Goal: Task Accomplishment & Management: Manage account settings

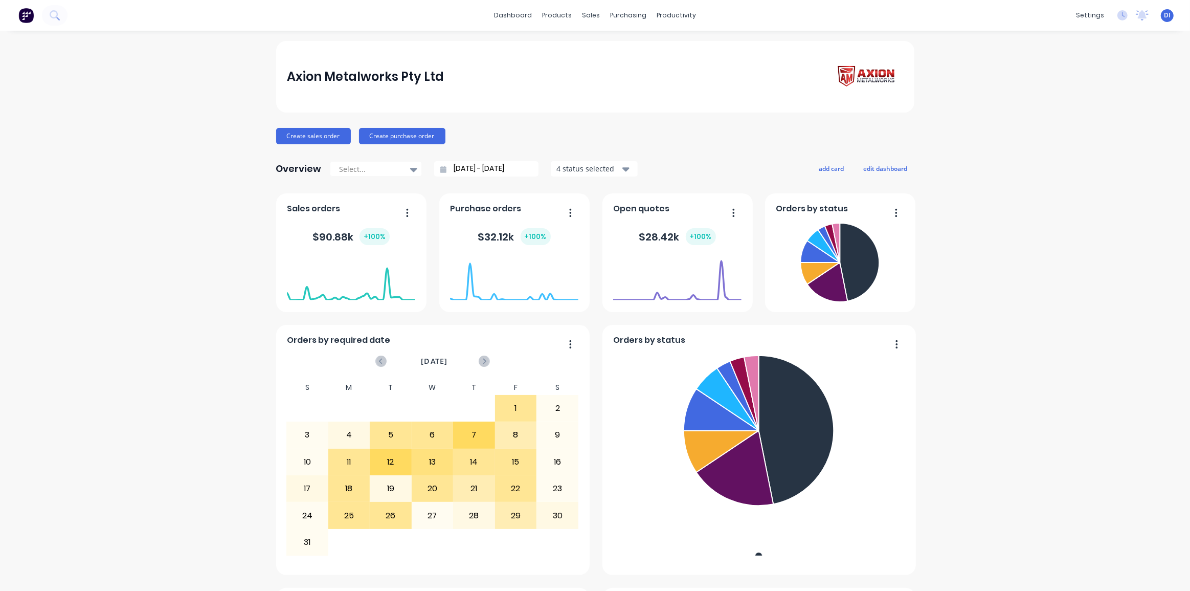
click at [987, 74] on div "Axion Metalworks Pty Ltd Create sales order Create purchase order Overview Sele…" at bounding box center [595, 571] width 1190 height 1060
click at [54, 16] on icon at bounding box center [55, 15] width 10 height 10
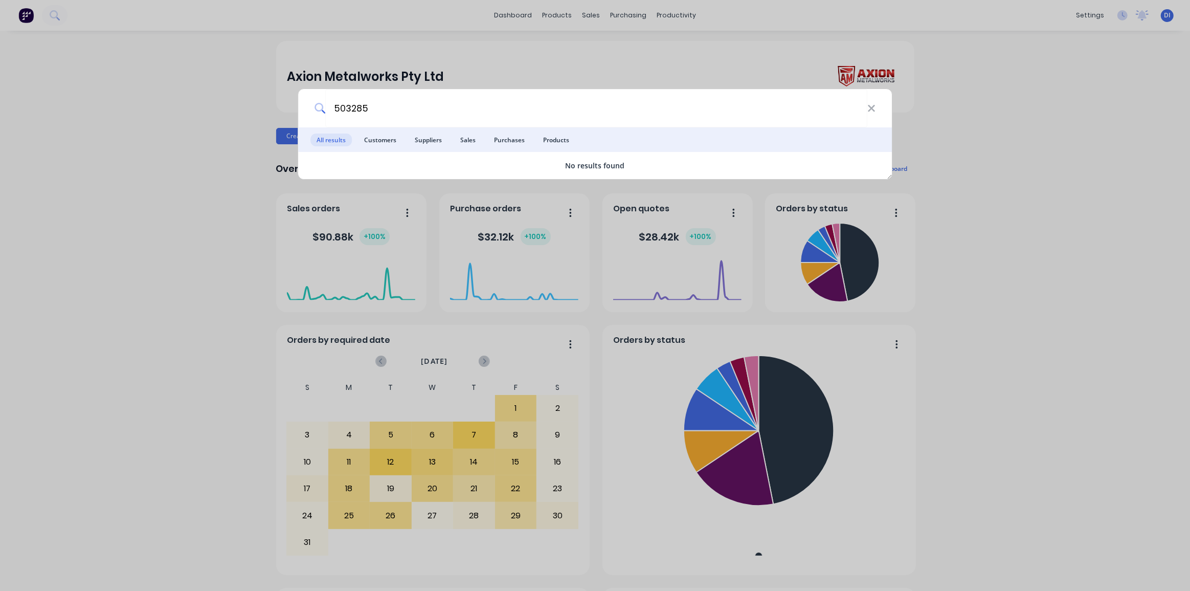
type input "503285"
click at [1069, 143] on div "503285 All results Customers Suppliers Sales Purchases Products No results found" at bounding box center [595, 295] width 1190 height 591
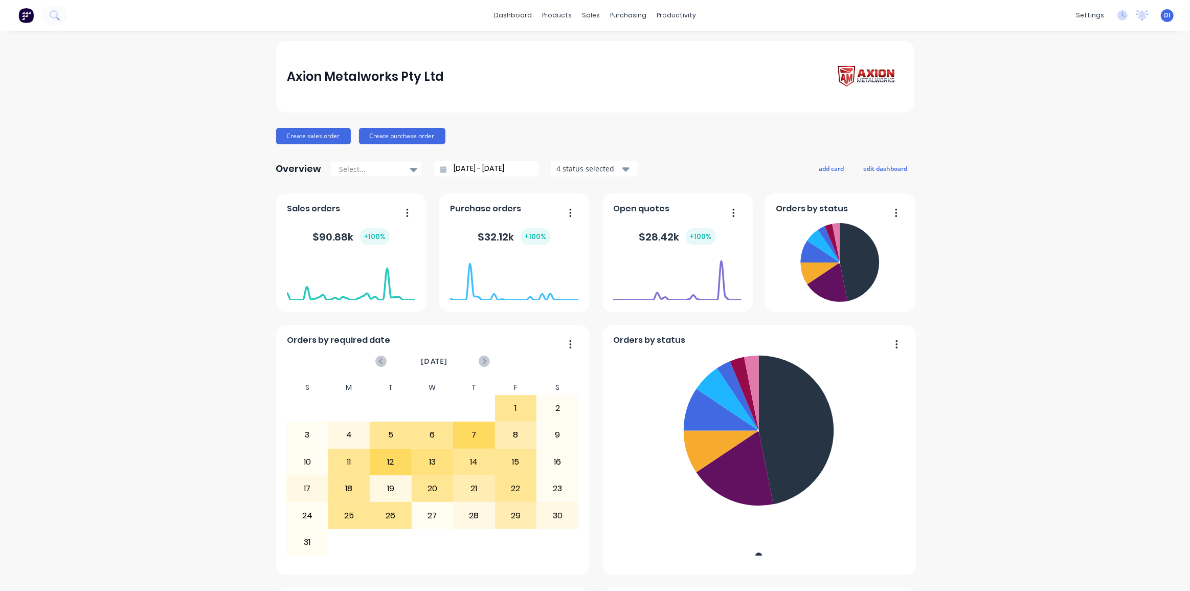
drag, startPoint x: 993, startPoint y: 127, endPoint x: 981, endPoint y: 127, distance: 11.8
click at [992, 127] on div "Axion Metalworks Pty Ltd Create sales order Create purchase order Overview Sele…" at bounding box center [595, 571] width 1190 height 1060
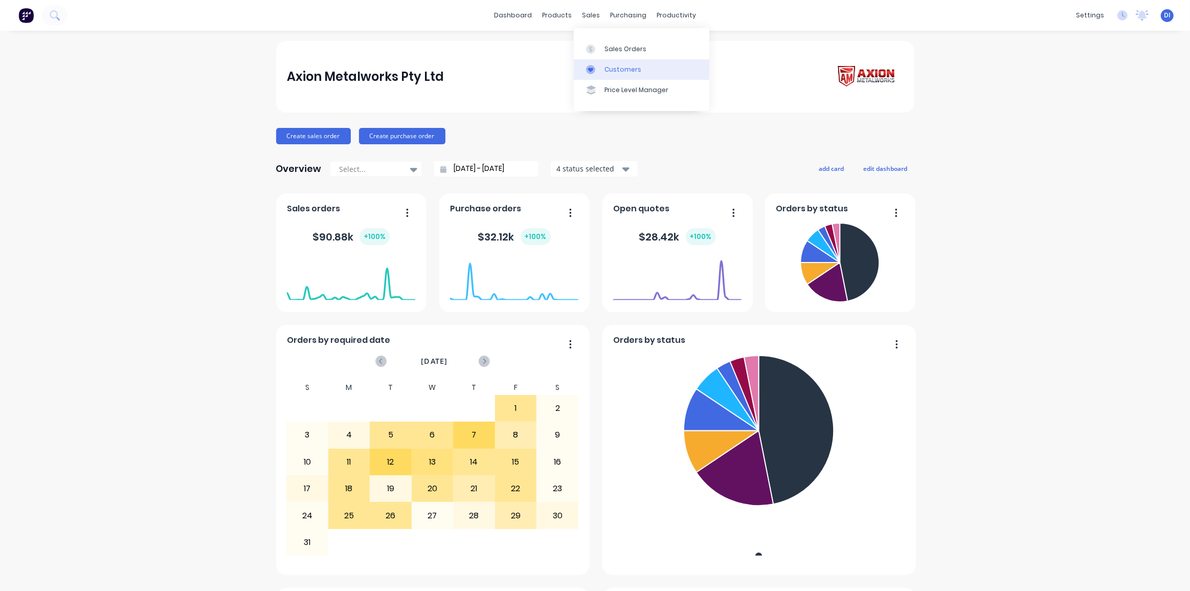
click at [625, 66] on div "Customers" at bounding box center [622, 69] width 37 height 9
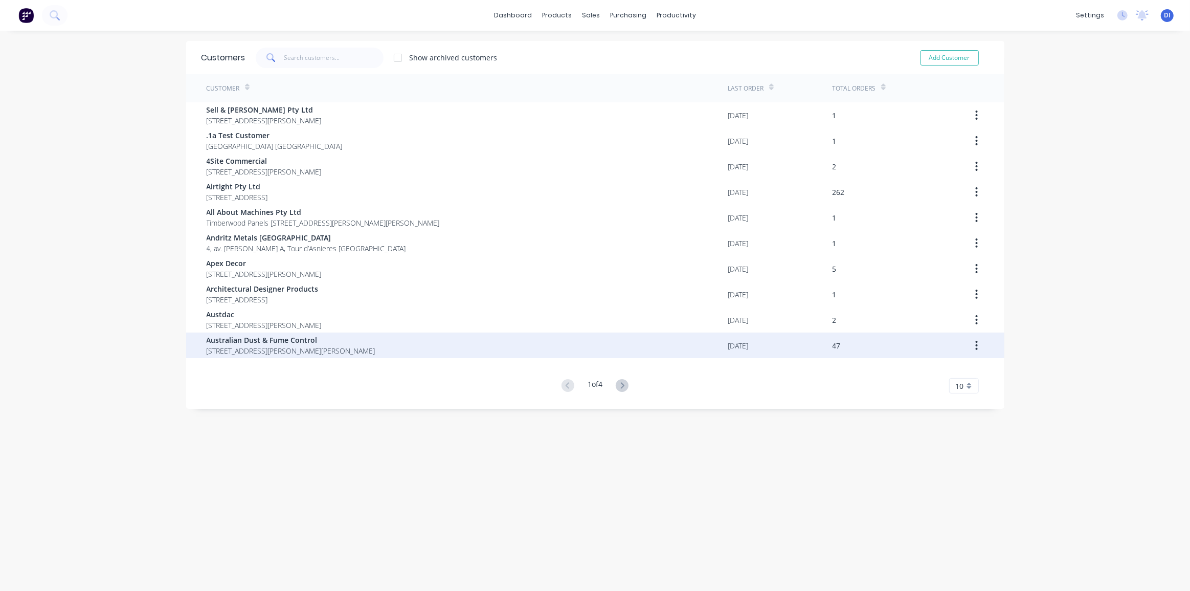
click at [437, 348] on div "Australian Dust & Fume Control [STREET_ADDRESS][PERSON_NAME][PERSON_NAME]" at bounding box center [468, 345] width 522 height 26
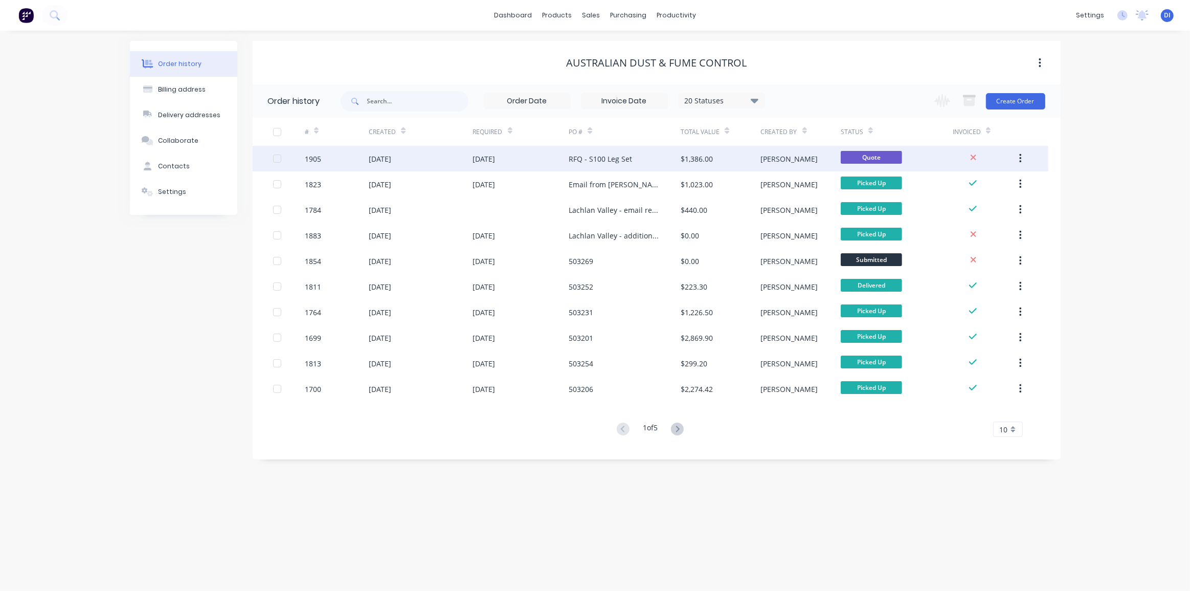
click at [652, 161] on div "RFQ - S100 Leg Set" at bounding box center [625, 159] width 112 height 26
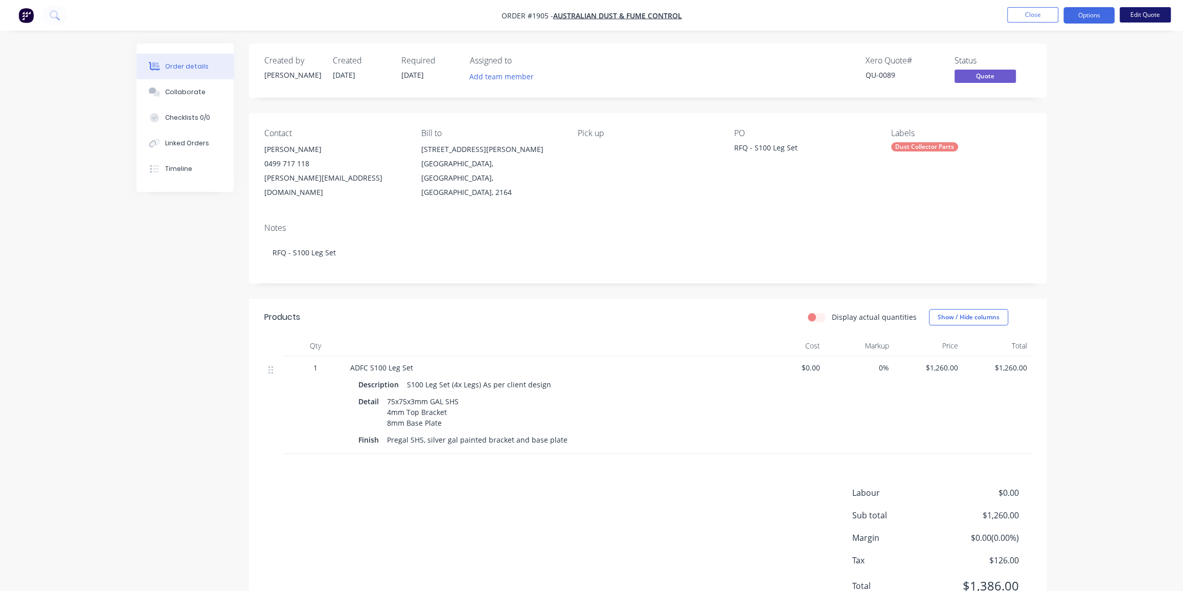
click at [1156, 13] on button "Edit Quote" at bounding box center [1145, 14] width 51 height 15
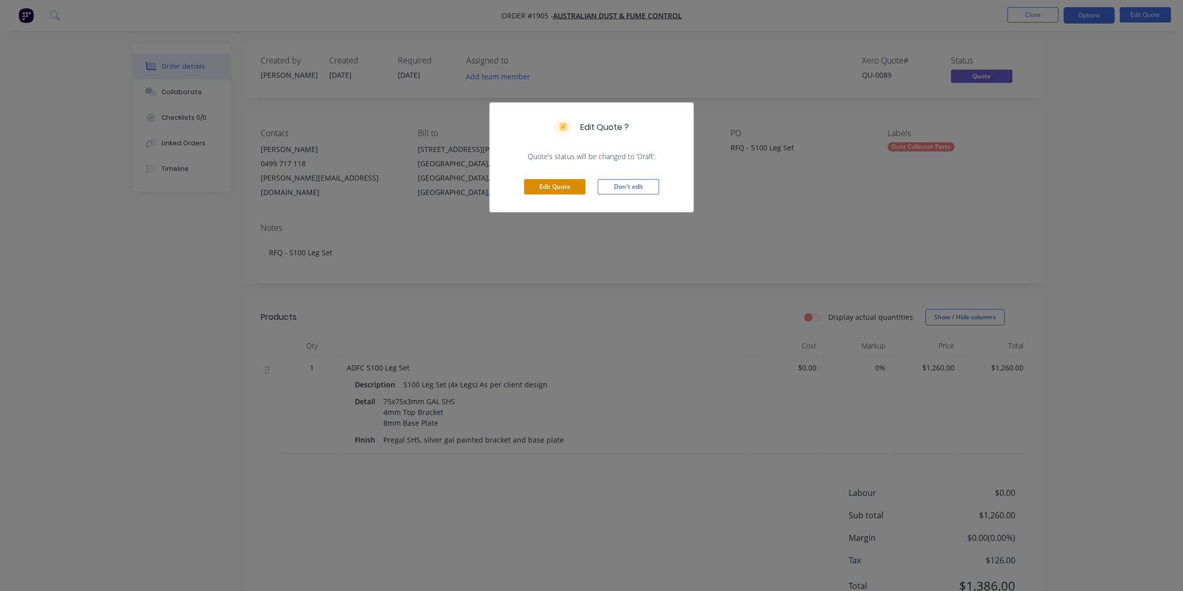
click at [564, 186] on button "Edit Quote" at bounding box center [554, 186] width 61 height 15
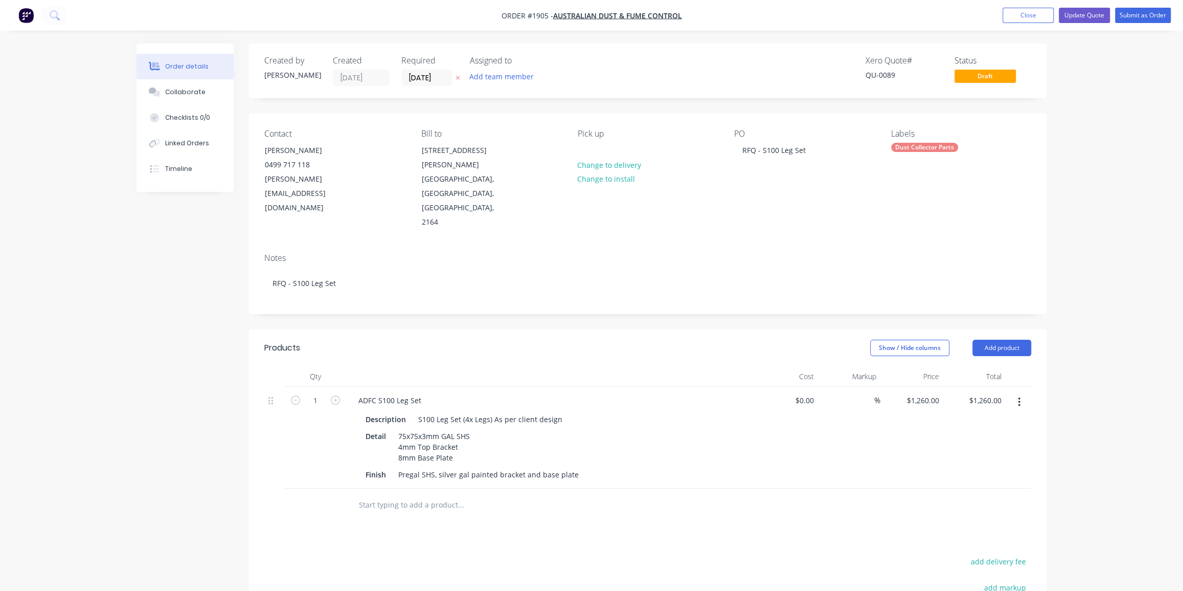
click at [1114, 167] on div "Order details Collaborate Checklists 0/0 Linked Orders Timeline Order details C…" at bounding box center [591, 391] width 1183 height 782
click at [779, 147] on div "RFQ - S100 Leg Set" at bounding box center [774, 150] width 80 height 15
paste div
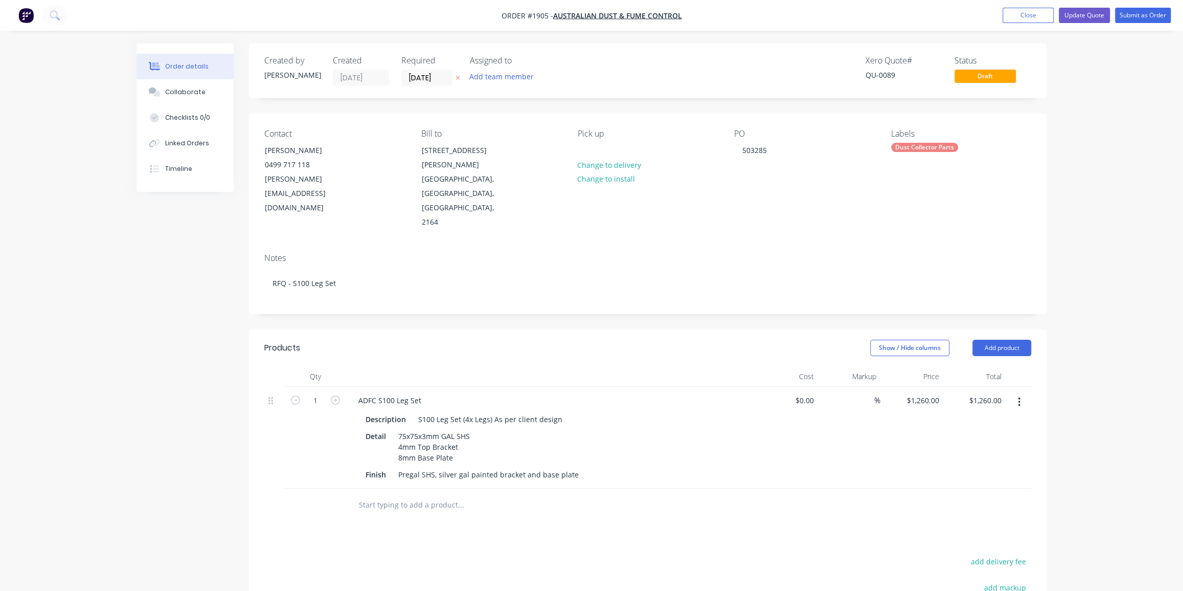
drag, startPoint x: 796, startPoint y: 186, endPoint x: 759, endPoint y: 167, distance: 41.2
click at [795, 184] on div "PO 503285" at bounding box center [804, 179] width 140 height 101
click at [742, 150] on div "503285" at bounding box center [754, 150] width 41 height 15
click at [997, 164] on div "Labels Dust Collector Parts" at bounding box center [961, 179] width 140 height 101
click at [181, 119] on div "Checklists 0/0" at bounding box center [187, 117] width 45 height 9
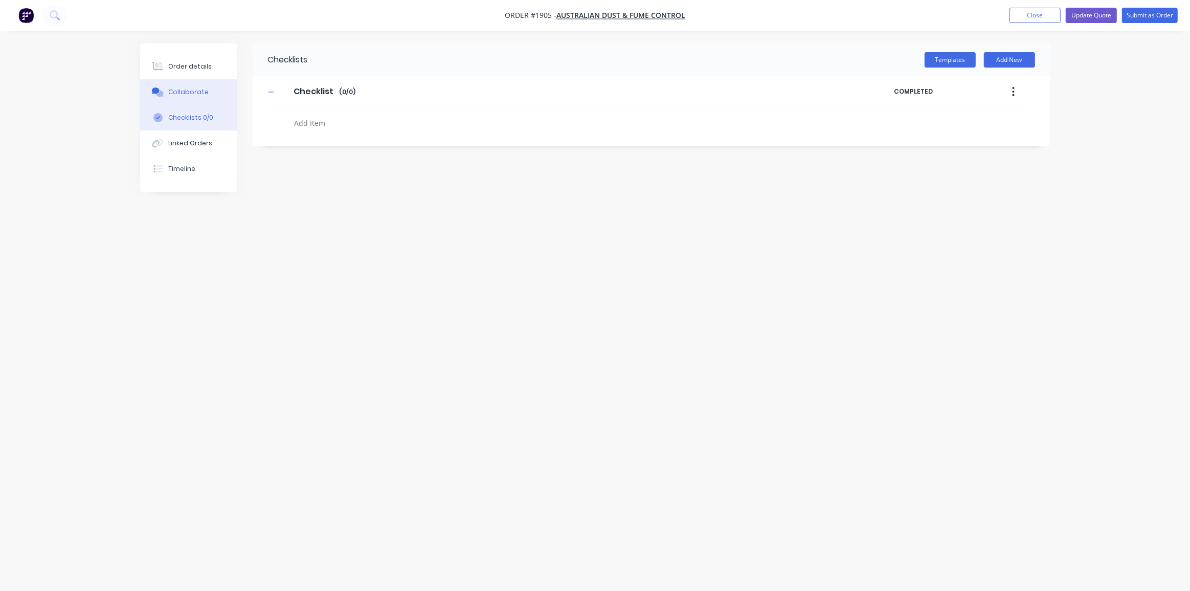
click at [183, 98] on button "Collaborate" at bounding box center [188, 92] width 97 height 26
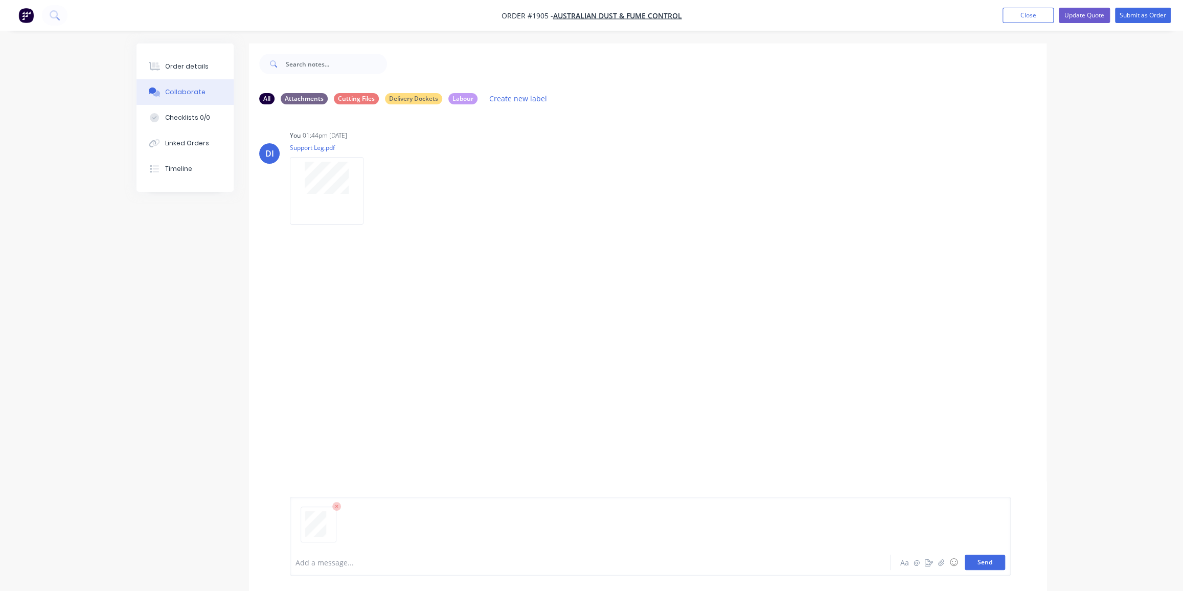
click at [989, 561] on button "Send" at bounding box center [985, 561] width 40 height 15
click at [187, 63] on div "Order details" at bounding box center [186, 66] width 43 height 9
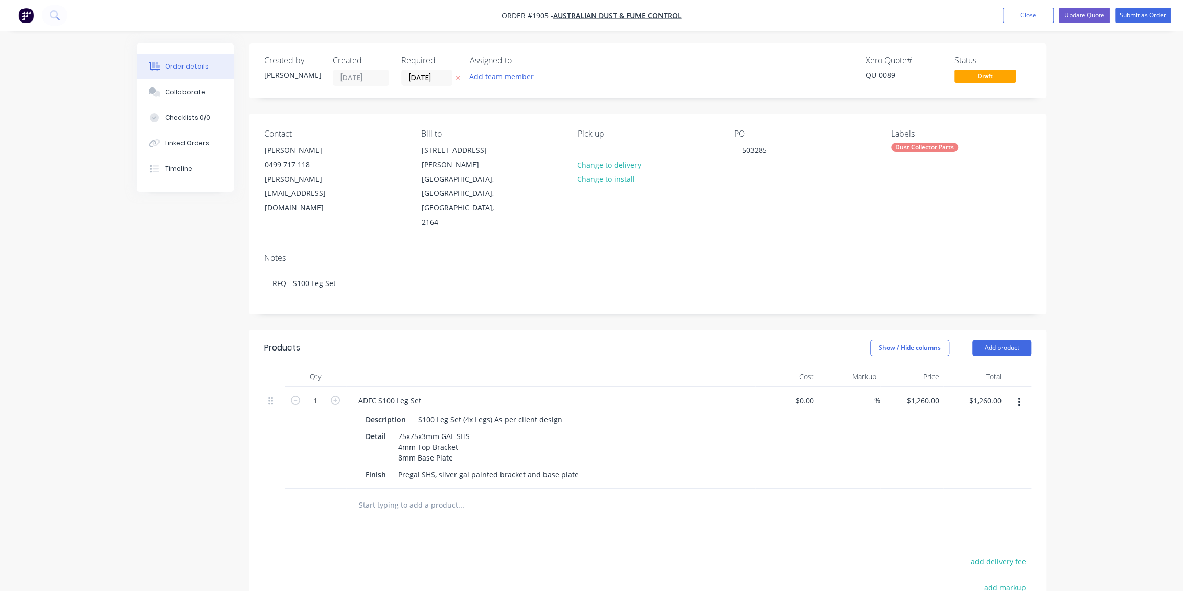
click at [1083, 176] on div "Order details Collaborate Checklists 0/0 Linked Orders Timeline Order details C…" at bounding box center [591, 391] width 1183 height 782
click at [1090, 181] on div "Order details Collaborate Checklists 0/0 Linked Orders Timeline Order details C…" at bounding box center [591, 391] width 1183 height 782
click at [1136, 15] on button "Submit as Order" at bounding box center [1143, 15] width 56 height 15
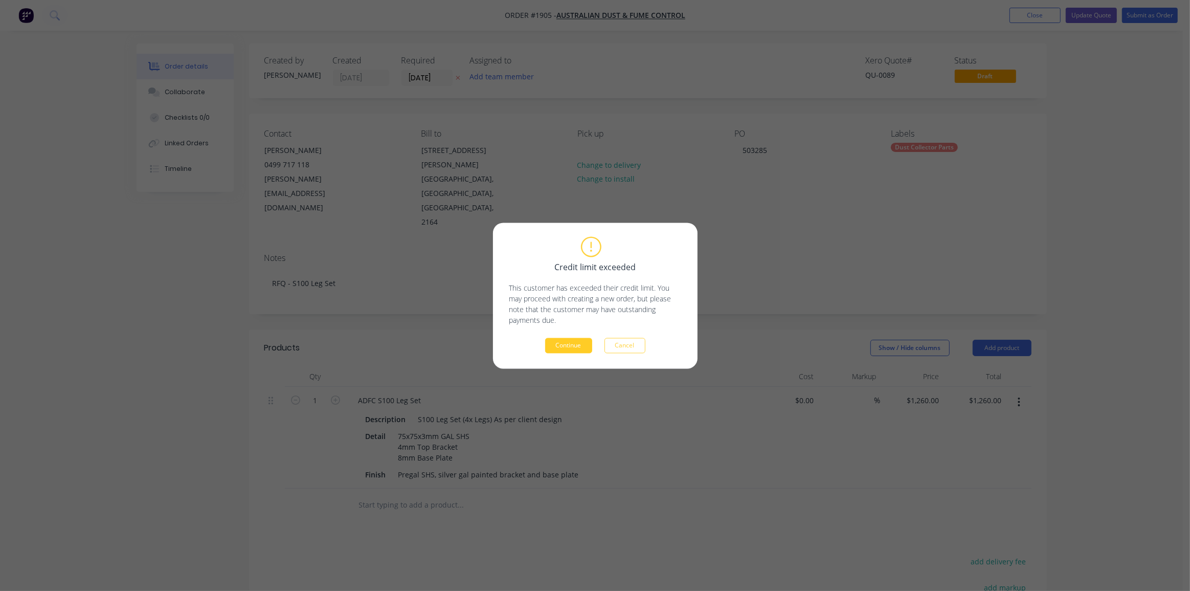
click at [569, 348] on button "Continue" at bounding box center [568, 344] width 47 height 15
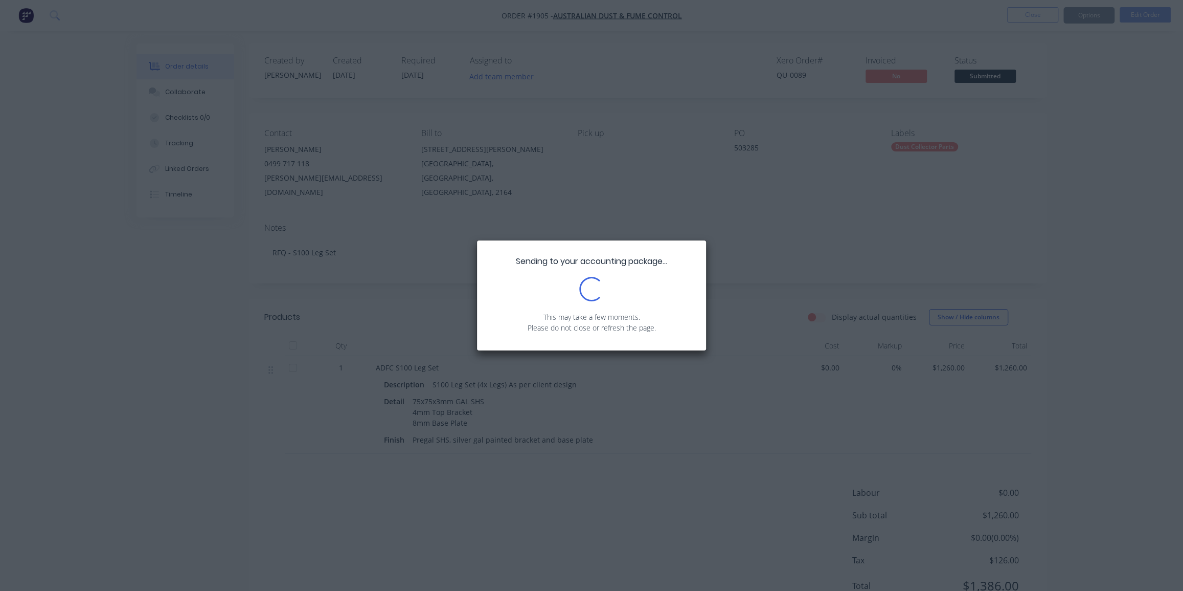
click at [1062, 147] on div "Sending to your accounting package... Loading... This may take a few moments. P…" at bounding box center [591, 295] width 1183 height 591
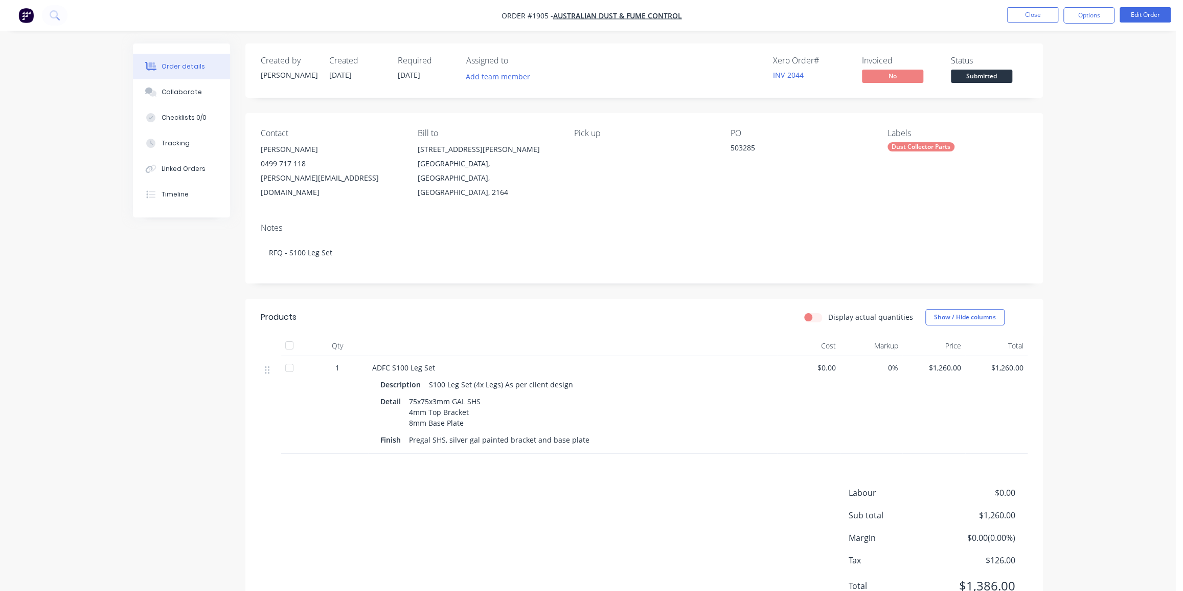
click at [1095, 66] on div "Order details Collaborate Checklists 0/0 Tracking Linked Orders Timeline Order …" at bounding box center [588, 318] width 1176 height 636
click at [1088, 14] on button "Options" at bounding box center [1089, 15] width 51 height 16
click at [1043, 121] on div "Work Order" at bounding box center [1058, 123] width 94 height 15
click at [1040, 102] on div "Without pricing" at bounding box center [1058, 103] width 94 height 15
click at [1028, 19] on button "Close" at bounding box center [1032, 14] width 51 height 15
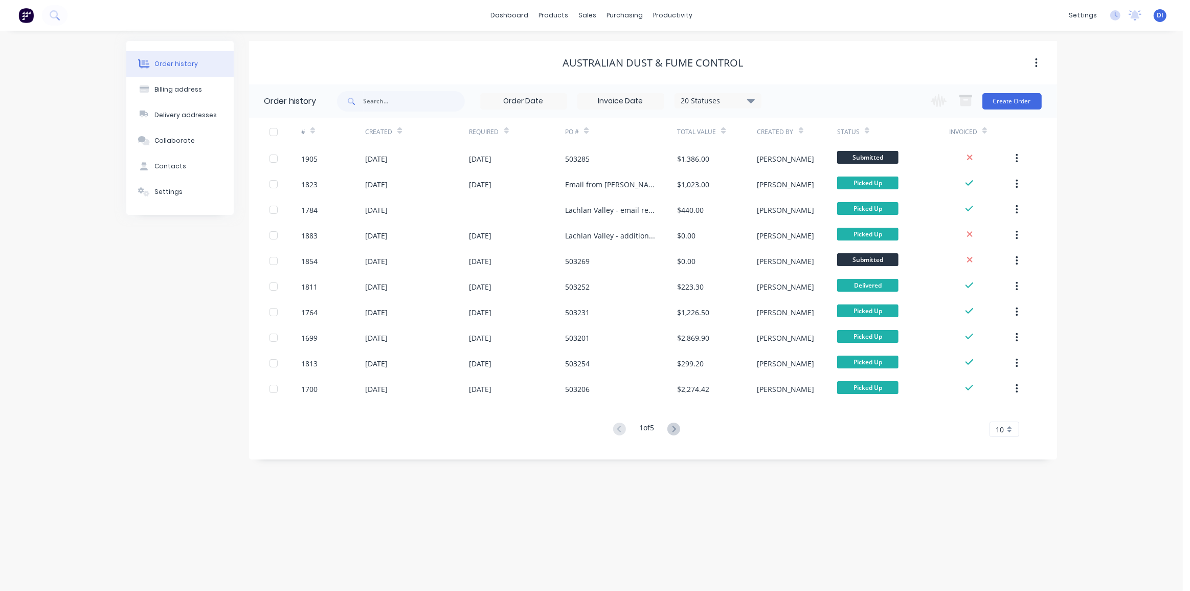
click at [1117, 185] on div "Order history Billing address Delivery addresses Collaborate Contacts Settings …" at bounding box center [591, 311] width 1183 height 560
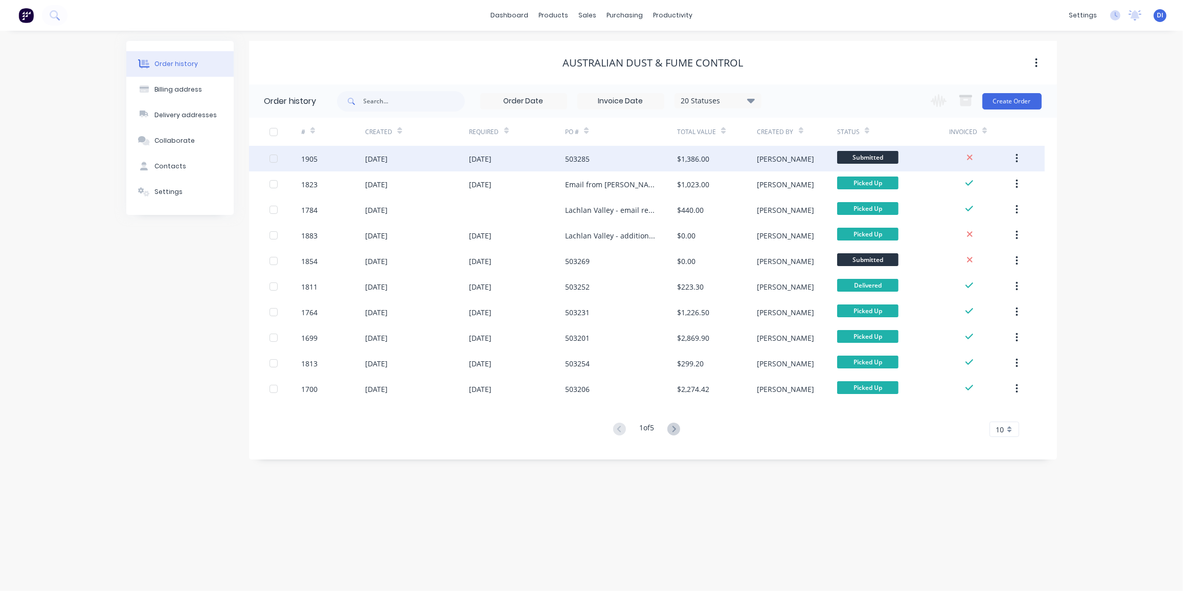
click at [578, 159] on div "503285" at bounding box center [577, 158] width 25 height 11
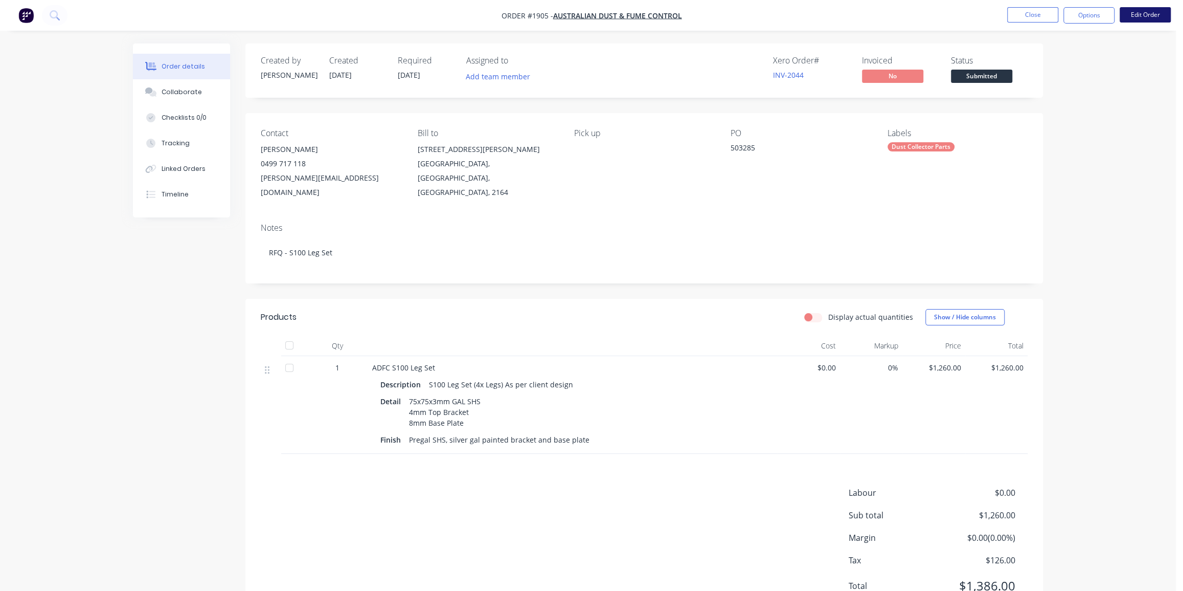
click at [1138, 14] on button "Edit Order" at bounding box center [1145, 14] width 51 height 15
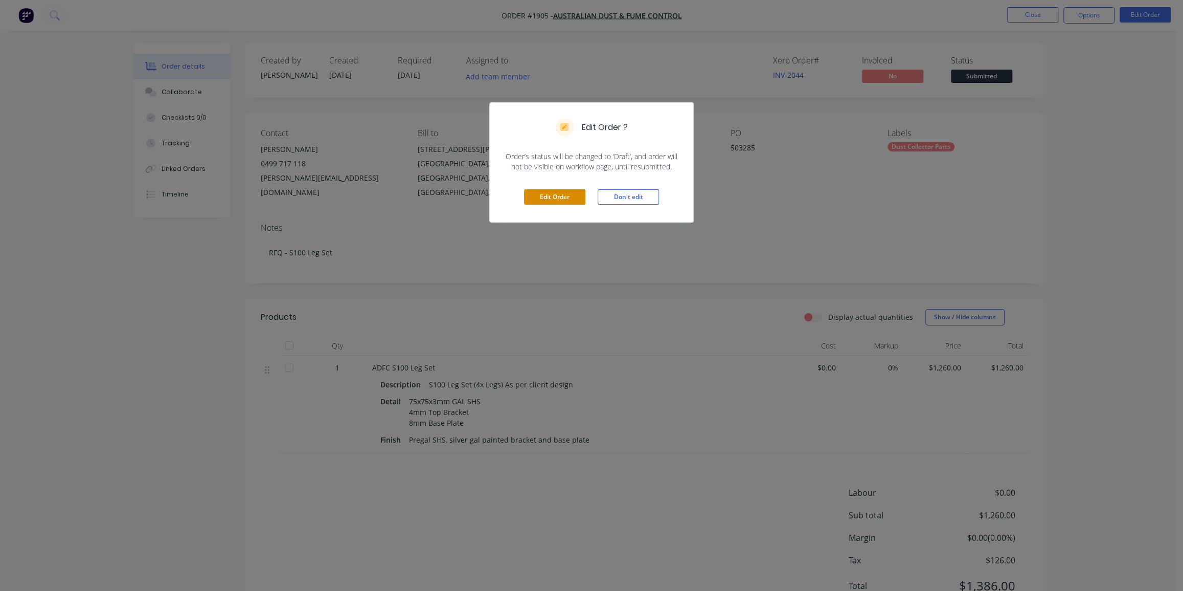
click at [540, 198] on button "Edit Order" at bounding box center [554, 196] width 61 height 15
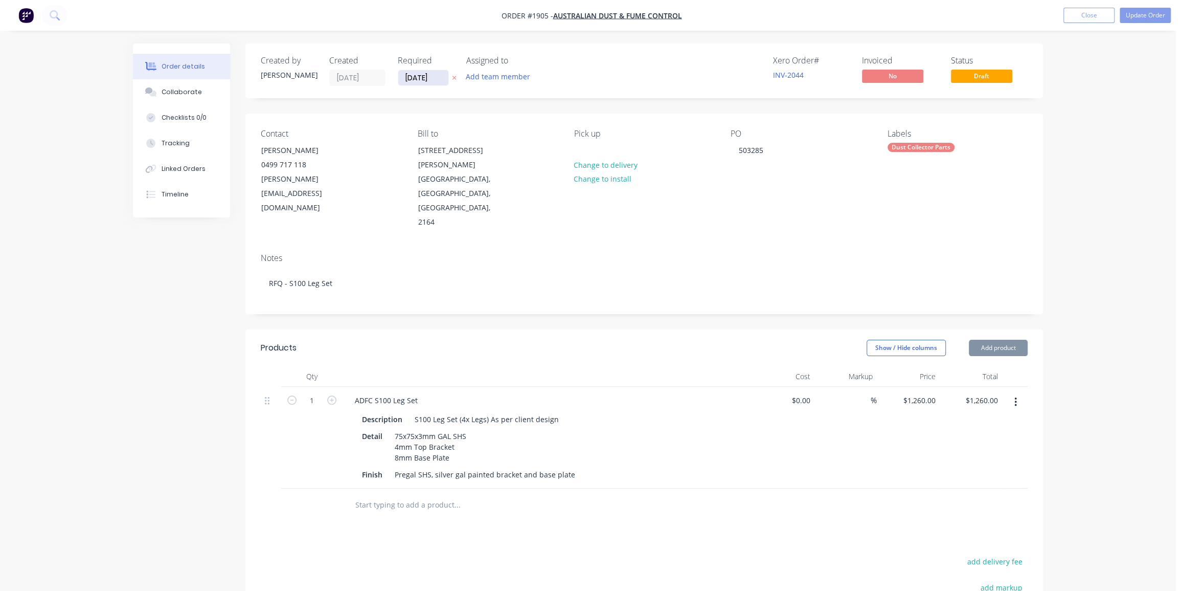
click at [420, 76] on input "[DATE]" at bounding box center [423, 77] width 50 height 15
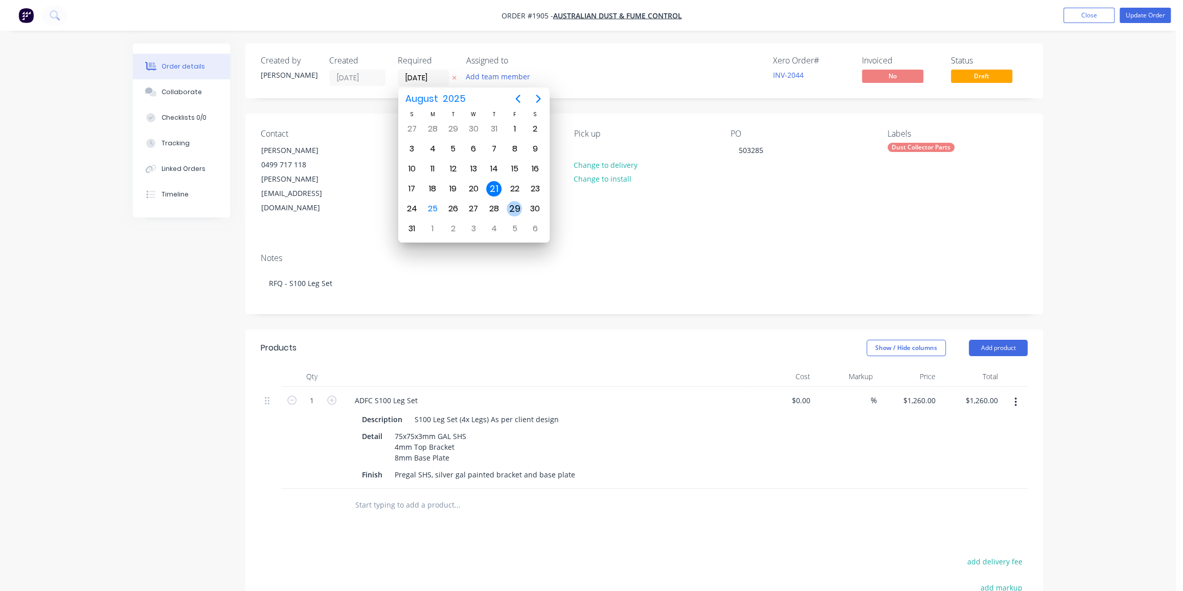
click at [514, 204] on div "29" at bounding box center [514, 208] width 15 height 15
type input "[DATE]"
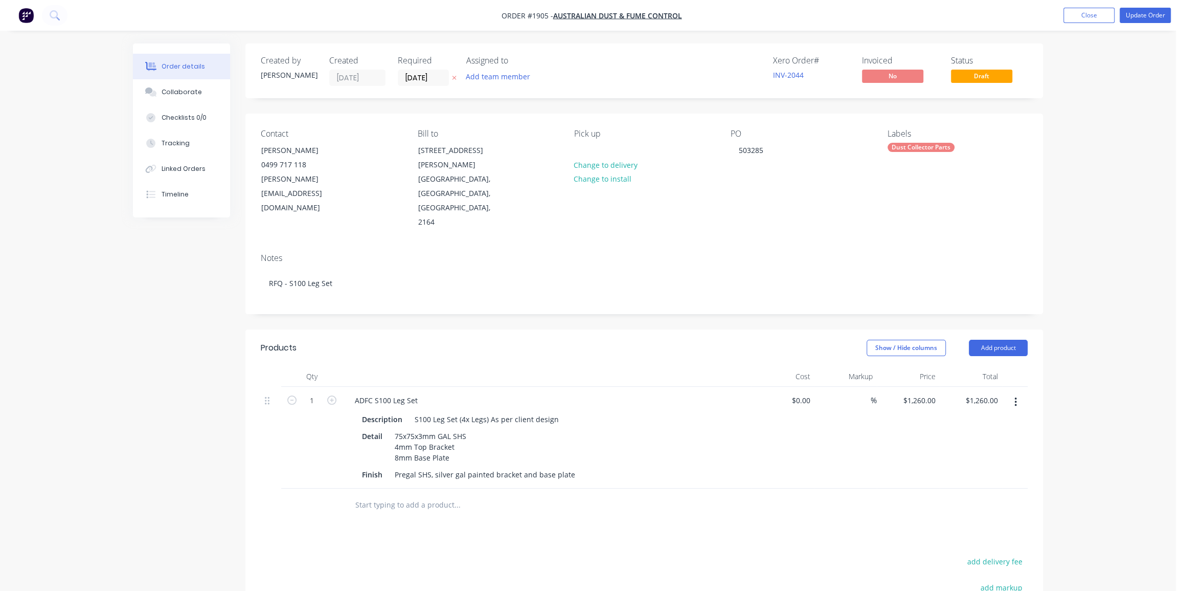
click at [1078, 92] on div "Order details Collaborate Checklists 0/0 Tracking Linked Orders Timeline Order …" at bounding box center [588, 391] width 1176 height 782
click at [1142, 16] on button "Update Order" at bounding box center [1145, 15] width 51 height 15
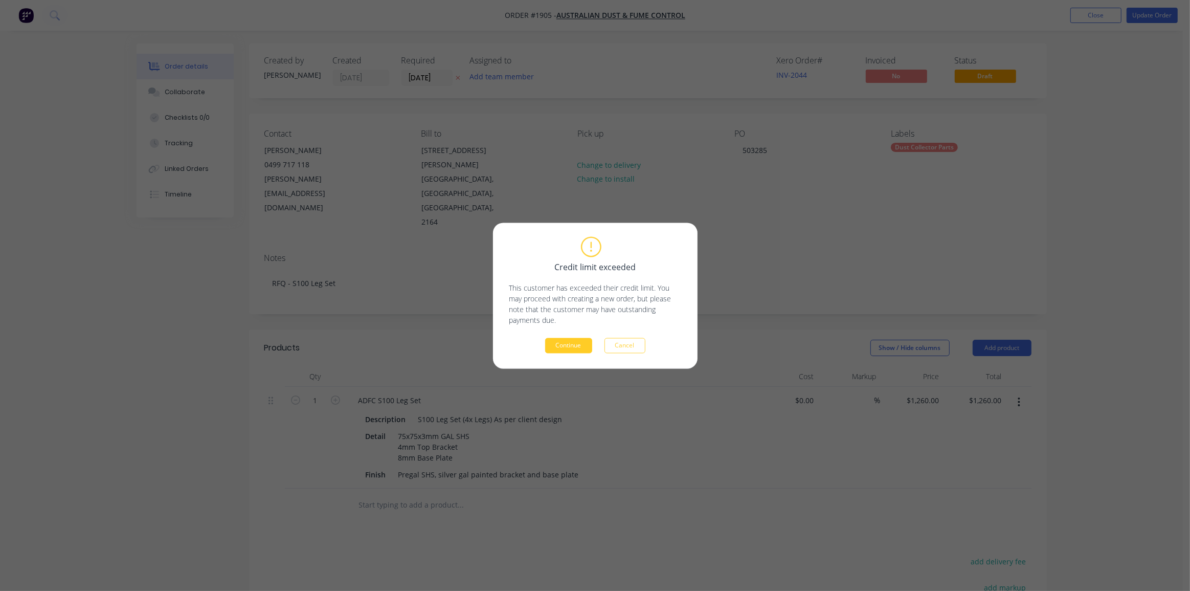
click at [580, 343] on button "Continue" at bounding box center [568, 344] width 47 height 15
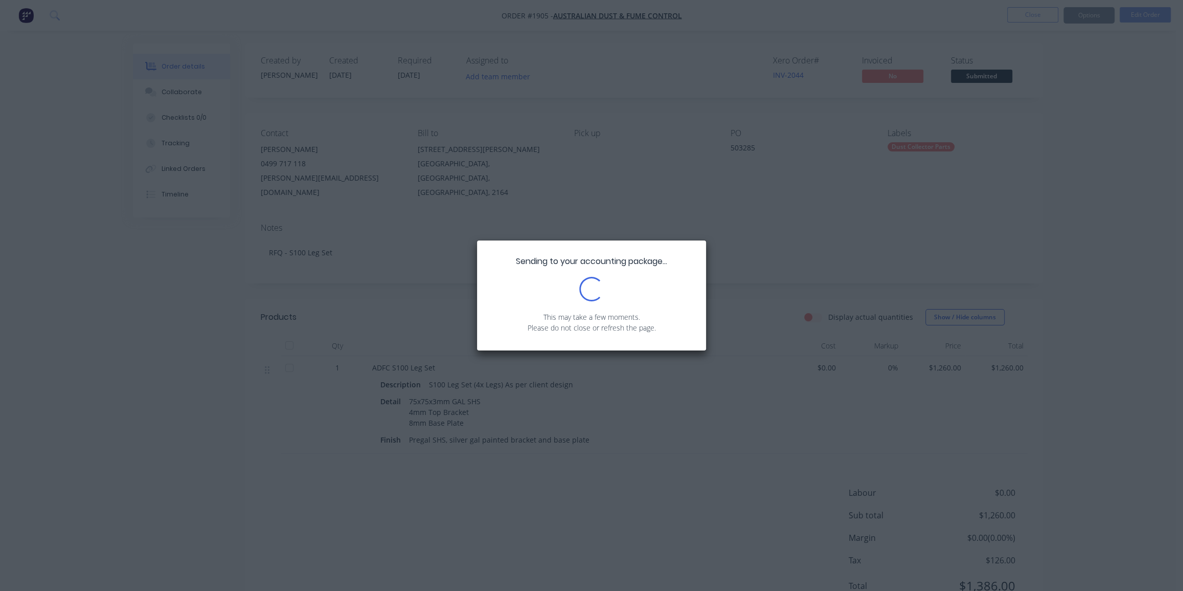
click at [1089, 222] on div "Sending to your accounting package... Loading... This may take a few moments. P…" at bounding box center [591, 295] width 1183 height 591
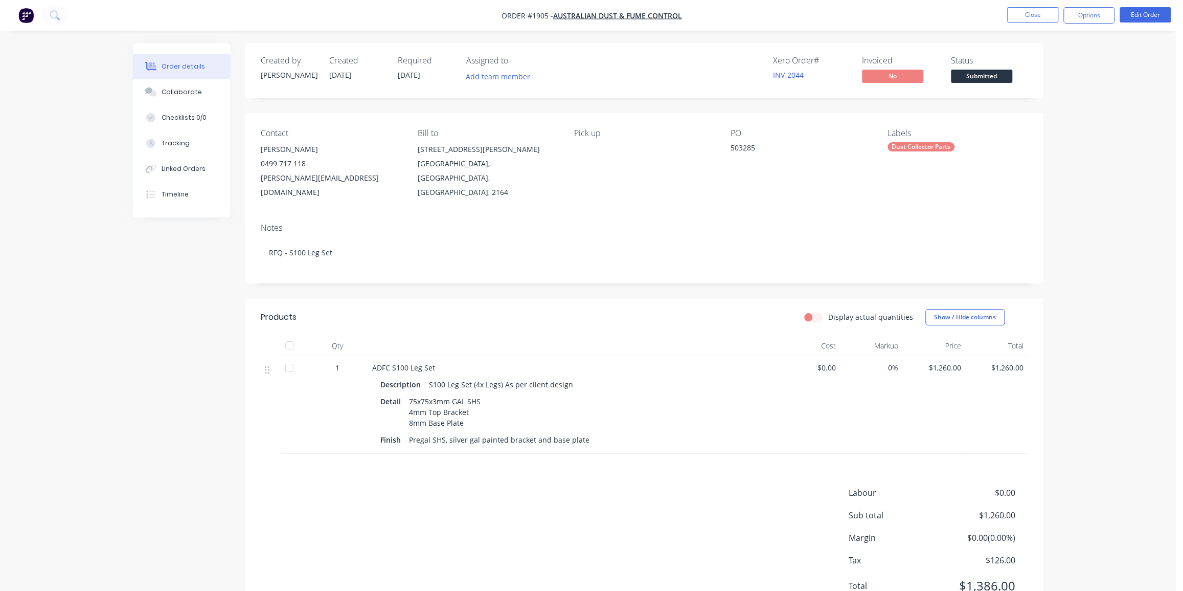
click at [1069, 115] on div "Order details Collaborate Checklists 0/0 Tracking Linked Orders Timeline Order …" at bounding box center [588, 318] width 1176 height 636
click at [1097, 17] on button "Options" at bounding box center [1089, 15] width 51 height 16
click at [1044, 123] on div "Work Order" at bounding box center [1058, 123] width 94 height 15
click at [1049, 99] on div "Without pricing" at bounding box center [1058, 103] width 94 height 15
